Goal: Information Seeking & Learning: Learn about a topic

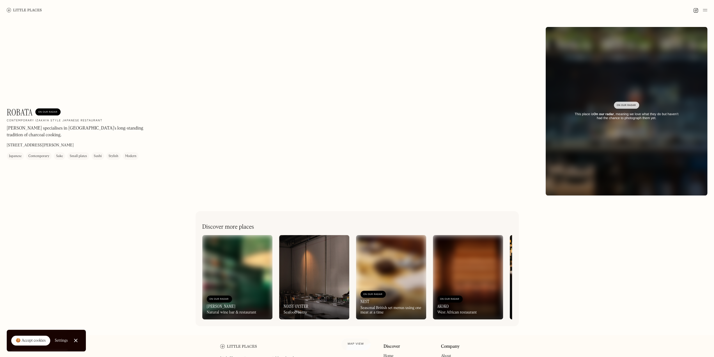
click at [408, 125] on div "Robata On Our Radar Contemporary izakaya style Japanese restaurant Robata speci…" at bounding box center [272, 133] width 530 height 53
click at [27, 10] on img at bounding box center [24, 10] width 35 height 4
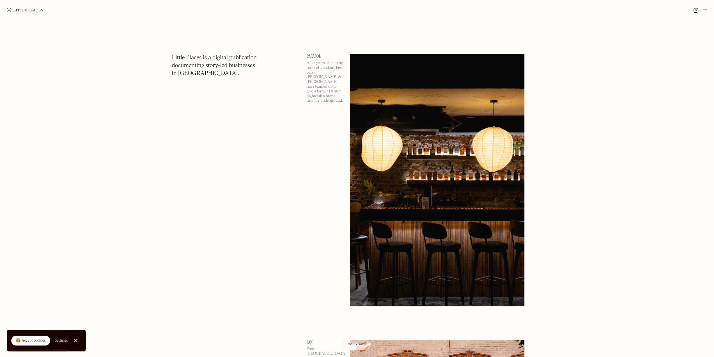
click at [38, 341] on div "🍪 Accept cookies" at bounding box center [31, 341] width 30 height 6
click at [707, 8] on img at bounding box center [705, 10] width 4 height 7
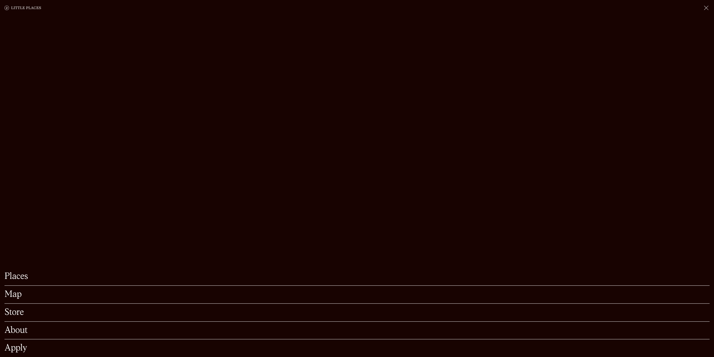
click at [15, 290] on link "Map" at bounding box center [356, 294] width 705 height 9
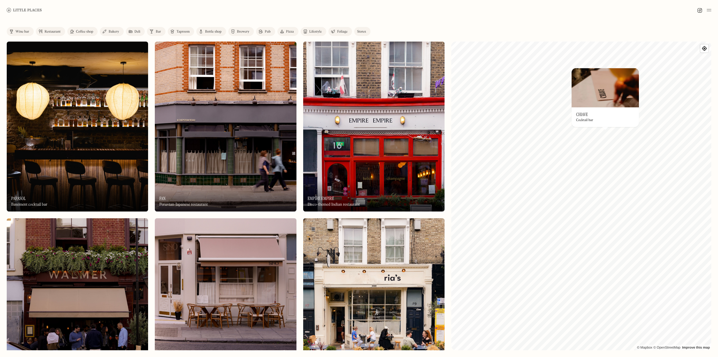
click at [17, 30] on div "Wine bar" at bounding box center [22, 31] width 14 height 3
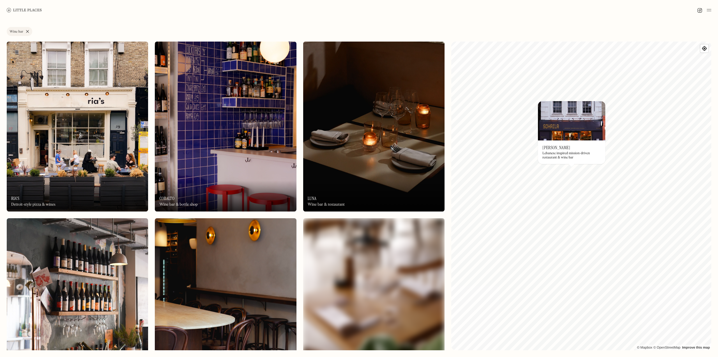
click at [28, 31] on link "Wine bar" at bounding box center [20, 31] width 26 height 9
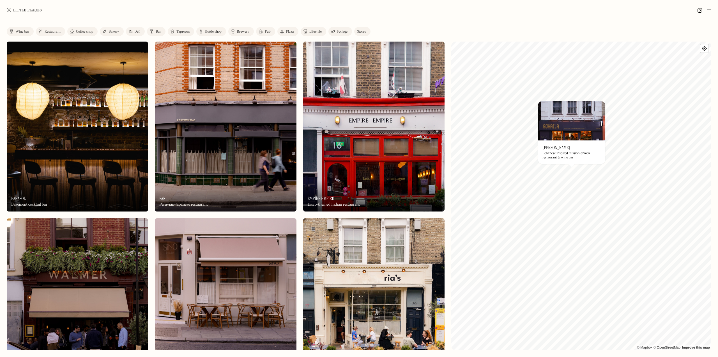
click at [158, 31] on div "Bar" at bounding box center [158, 31] width 5 height 3
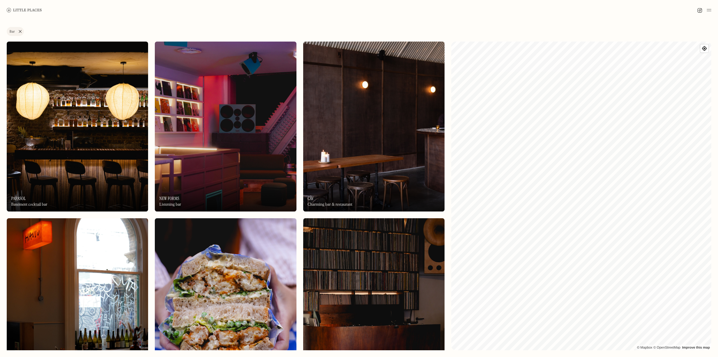
click at [22, 32] on link "Bar" at bounding box center [15, 31] width 17 height 9
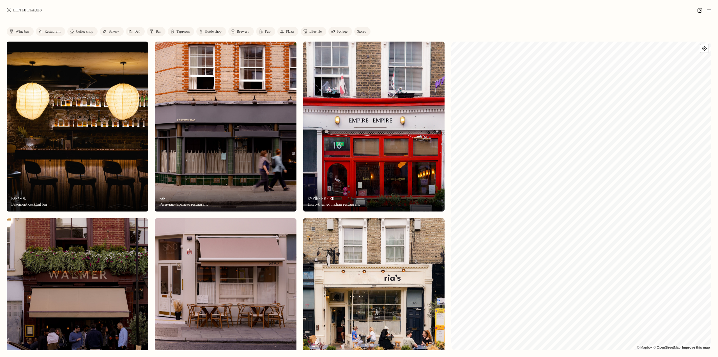
click at [268, 30] on div "Pub" at bounding box center [268, 31] width 6 height 3
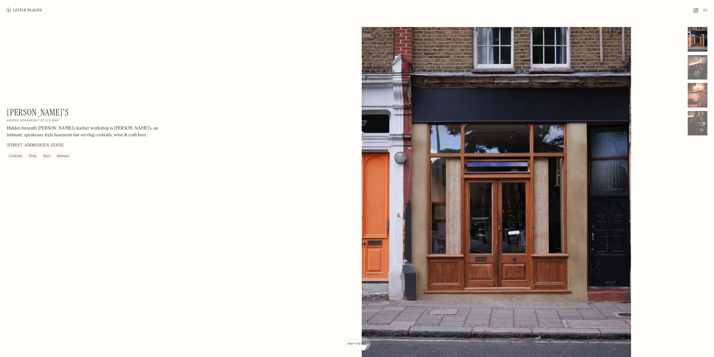
click at [498, 184] on div at bounding box center [496, 195] width 269 height 337
click at [237, 166] on div "Charlie's On Our Radar Hidden speakeasy style bar Hidden beneath Charlie Borrow…" at bounding box center [180, 136] width 346 height 59
drag, startPoint x: 48, startPoint y: 111, endPoint x: 8, endPoint y: 113, distance: 40.4
click at [8, 113] on div "Charlie's On Our Radar Hidden speakeasy style bar Hidden beneath Charlie Borrow…" at bounding box center [83, 133] width 152 height 53
copy h1 "[PERSON_NAME]'s"
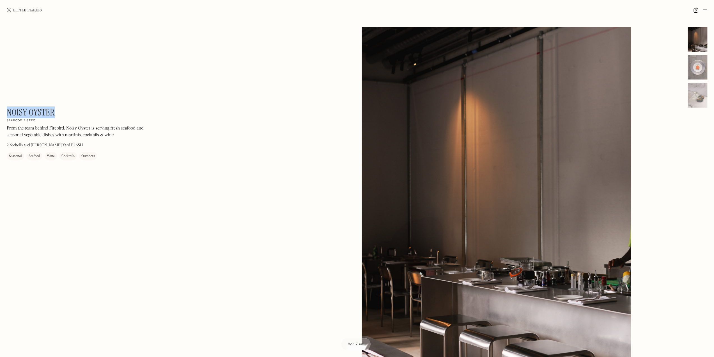
drag, startPoint x: 61, startPoint y: 111, endPoint x: 8, endPoint y: 109, distance: 52.8
click at [8, 109] on div "Noisy Oyster On Our Radar Seafood bistro From the team behind Firebird, Noisy O…" at bounding box center [83, 133] width 152 height 53
copy h1 "Noisy Oyster"
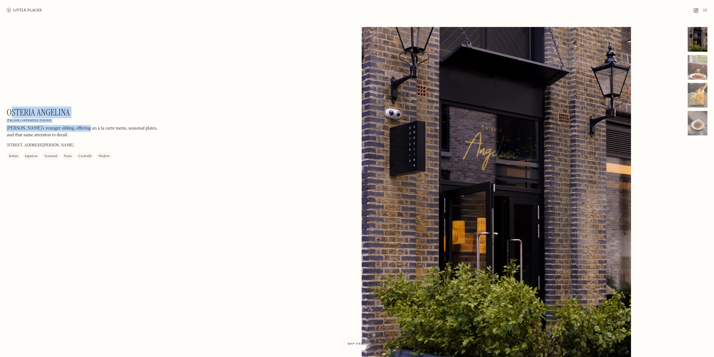
drag, startPoint x: 80, startPoint y: 115, endPoint x: 11, endPoint y: 110, distance: 69.3
click at [11, 110] on div "Osteria Angelina On Our Radar Italian-Japanese dining Angelina’s younger siblin…" at bounding box center [83, 133] width 152 height 53
click at [11, 109] on h1 "Osteria Angelina" at bounding box center [38, 112] width 63 height 11
drag, startPoint x: 8, startPoint y: 110, endPoint x: 69, endPoint y: 109, distance: 61.2
click at [69, 109] on h1 "Osteria Angelina" at bounding box center [38, 112] width 63 height 11
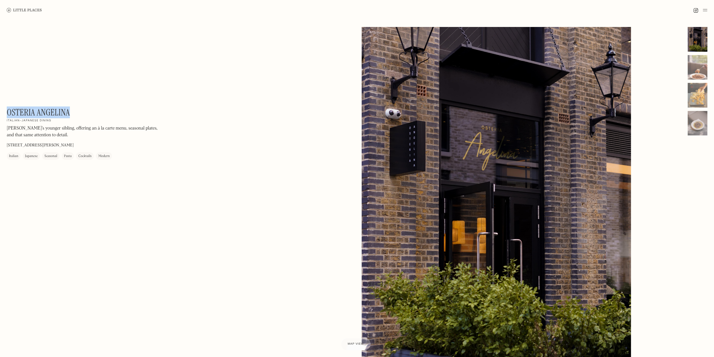
copy h1 "Osteria Angelina"
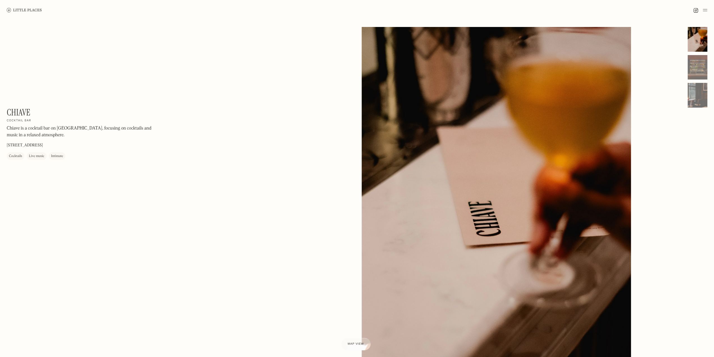
click at [145, 165] on div "Chiave On Our Radar Cocktail bar Chiave is a cocktail bar on [GEOGRAPHIC_DATA],…" at bounding box center [180, 136] width 346 height 59
click at [97, 173] on div "Chiave On Our Radar Cocktail bar Chiave is a cocktail bar on [GEOGRAPHIC_DATA],…" at bounding box center [357, 200] width 714 height 361
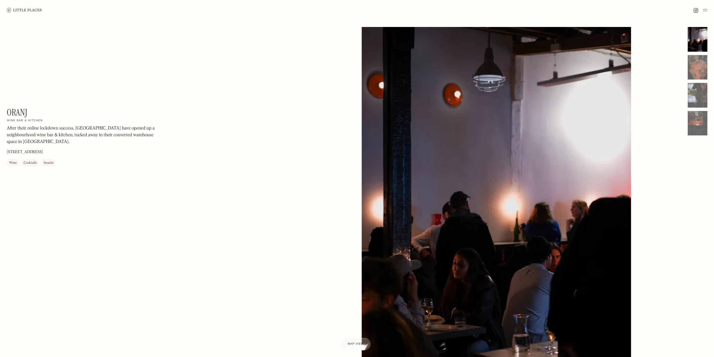
click at [139, 200] on div "Oranj On Our Radar Wine bar & kitchen After their online lockdown success, [GEO…" at bounding box center [357, 200] width 714 height 361
click at [19, 111] on h1 "Oranj" at bounding box center [17, 112] width 21 height 11
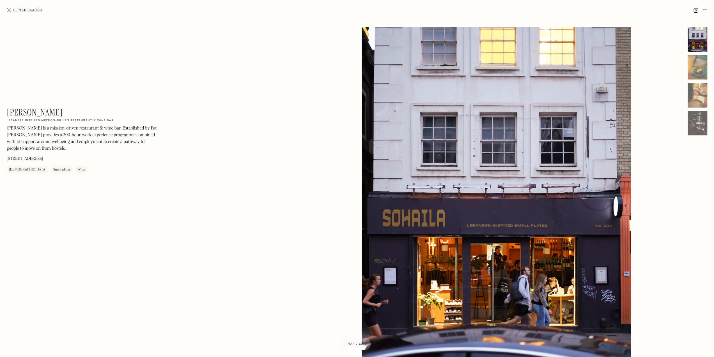
click at [253, 225] on div "[PERSON_NAME] On Our Radar Lebanese inspired mission-driven restaurant & wine b…" at bounding box center [357, 200] width 714 height 361
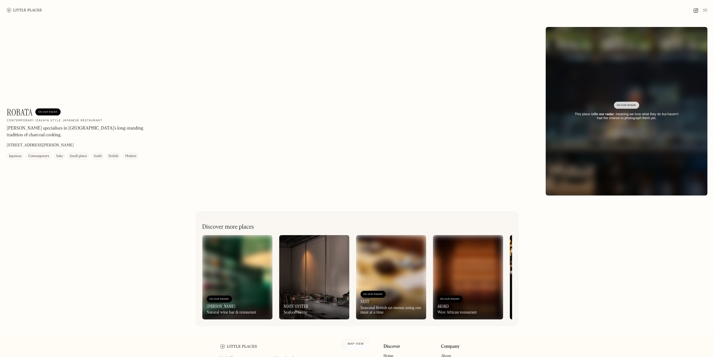
click at [30, 9] on img at bounding box center [24, 10] width 35 height 4
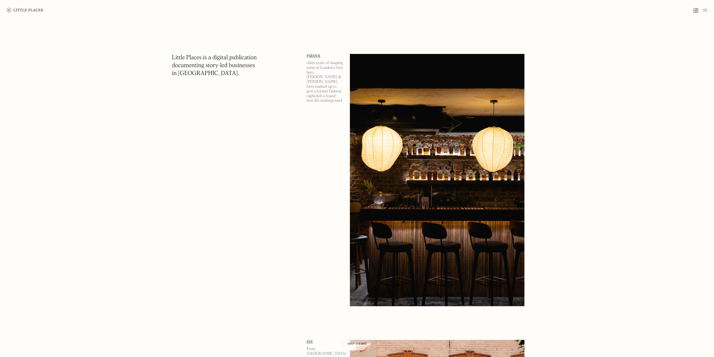
click at [706, 9] on img at bounding box center [705, 10] width 4 height 7
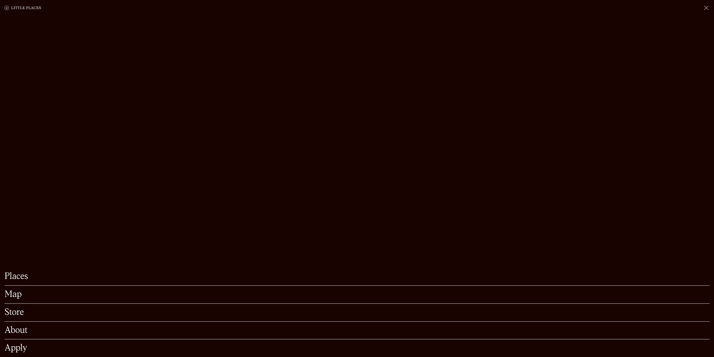
click at [20, 290] on link "Map" at bounding box center [356, 294] width 705 height 9
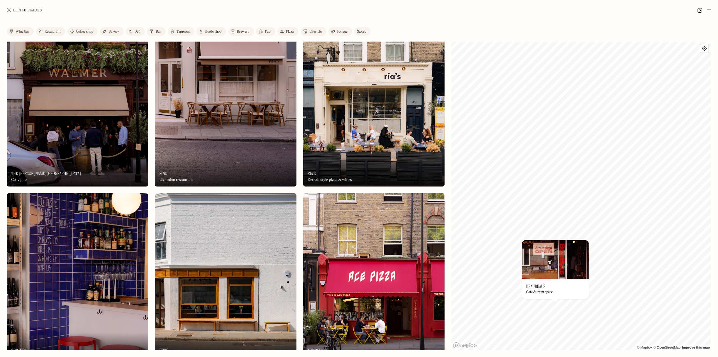
scroll to position [224, 0]
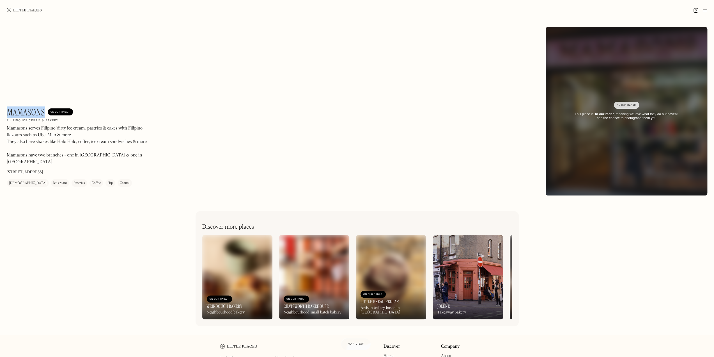
drag, startPoint x: 8, startPoint y: 111, endPoint x: 44, endPoint y: 111, distance: 36.8
click at [46, 110] on div "Mamasons On Our Radar" at bounding box center [40, 112] width 66 height 11
copy h1 "Mamasons"
click at [153, 218] on div "Mamasons On Our Radar Filipino ice cream & bakery Mamasons serves Filipino 'dir…" at bounding box center [357, 177] width 714 height 315
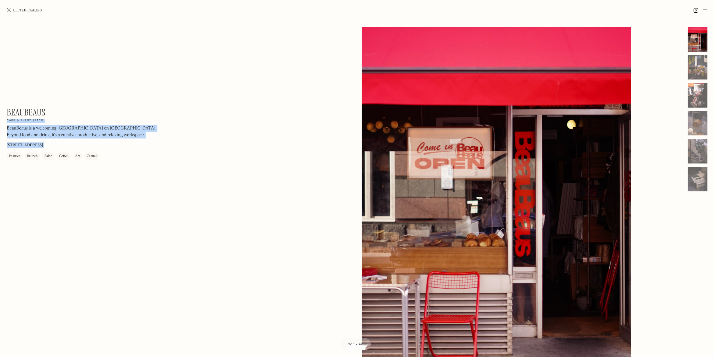
drag, startPoint x: 56, startPoint y: 111, endPoint x: 6, endPoint y: 110, distance: 49.4
click at [6, 110] on div "BeauBeaus On Our Radar Cafe & event space BeauBeaus is a welcoming [GEOGRAPHIC_…" at bounding box center [357, 200] width 714 height 361
click at [22, 111] on h1 "BeauBeaus" at bounding box center [26, 112] width 39 height 11
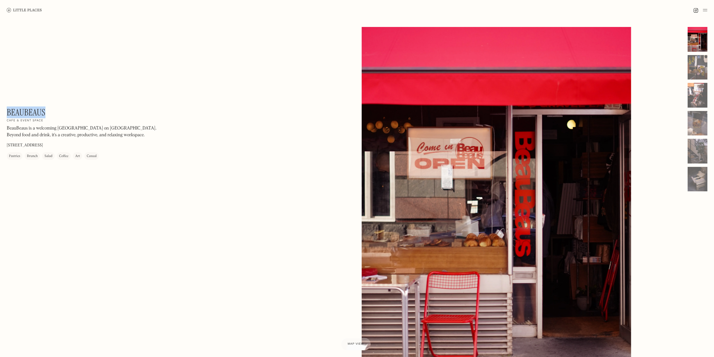
drag, startPoint x: 45, startPoint y: 110, endPoint x: 7, endPoint y: 109, distance: 38.2
click at [7, 109] on div "BeauBeaus On Our Radar Cafe & event space BeauBeaus is a welcoming [GEOGRAPHIC_…" at bounding box center [83, 133] width 152 height 53
copy h1 "BeauBeaus"
